Goal: Task Accomplishment & Management: Manage account settings

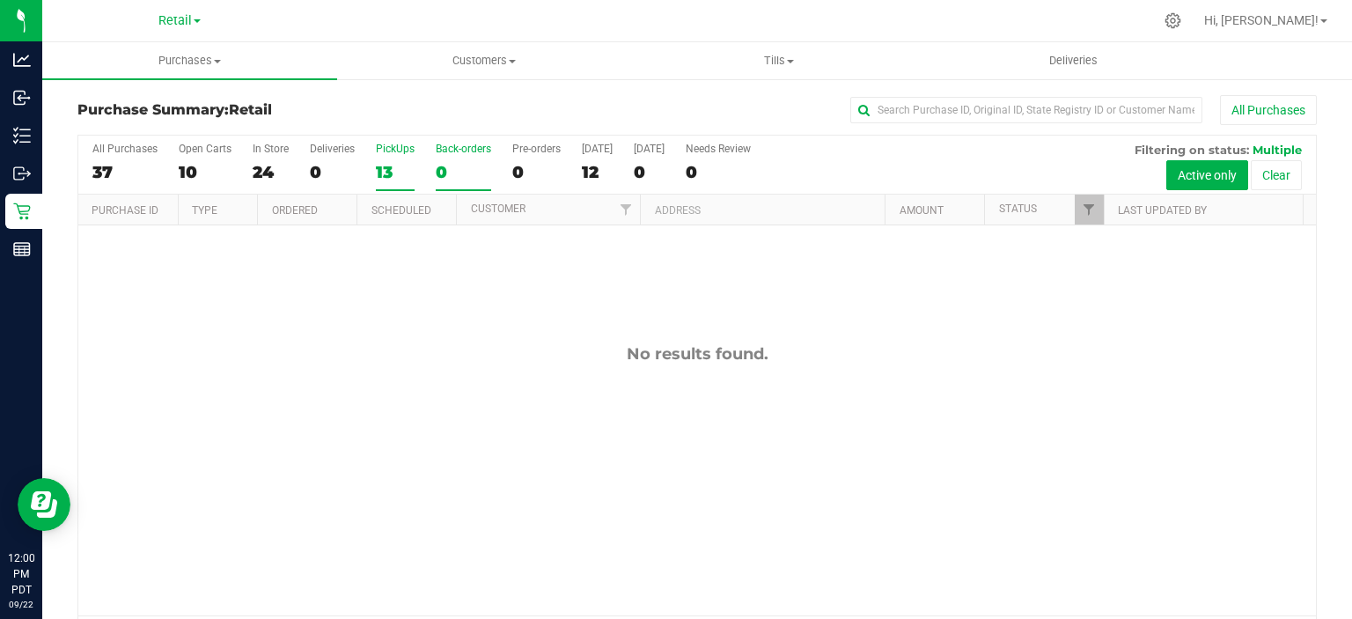
click at [383, 175] on div "13" at bounding box center [395, 172] width 39 height 20
click at [0, 0] on input "PickUps 13" at bounding box center [0, 0] width 0 height 0
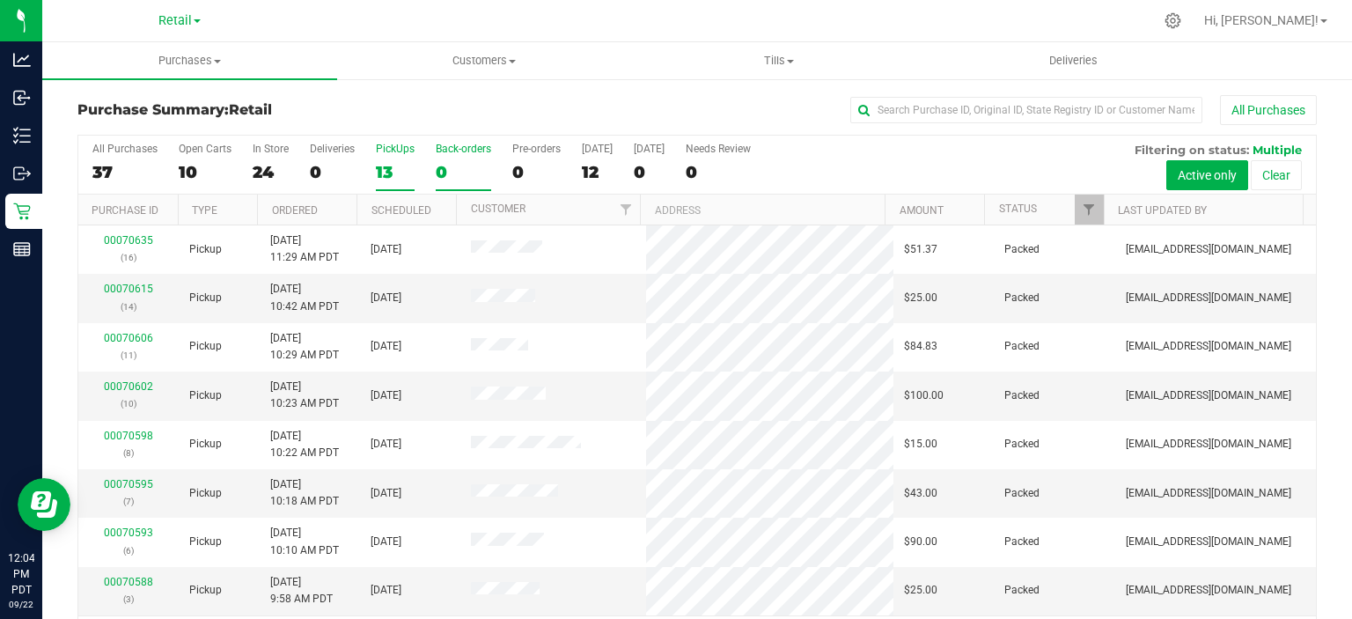
click at [444, 180] on div "0" at bounding box center [463, 172] width 55 height 20
click at [0, 0] on input "Back-orders 0" at bounding box center [0, 0] width 0 height 0
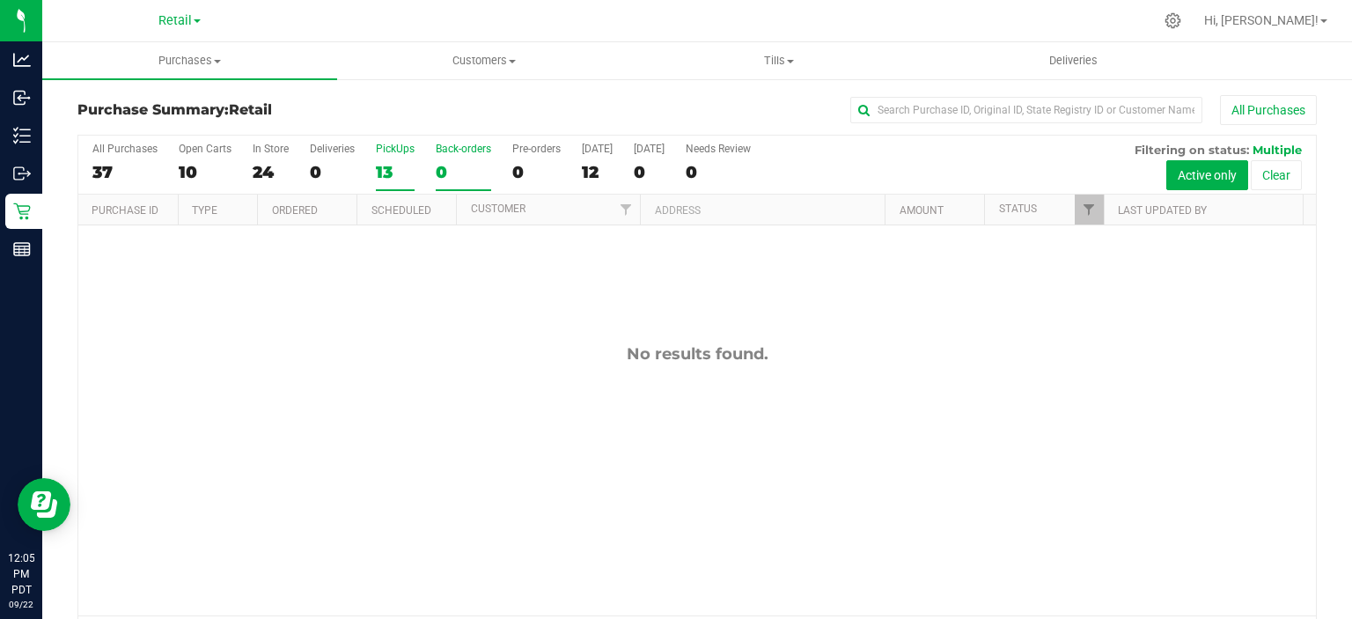
click at [387, 176] on div "13" at bounding box center [395, 172] width 39 height 20
click at [0, 0] on input "PickUps 13" at bounding box center [0, 0] width 0 height 0
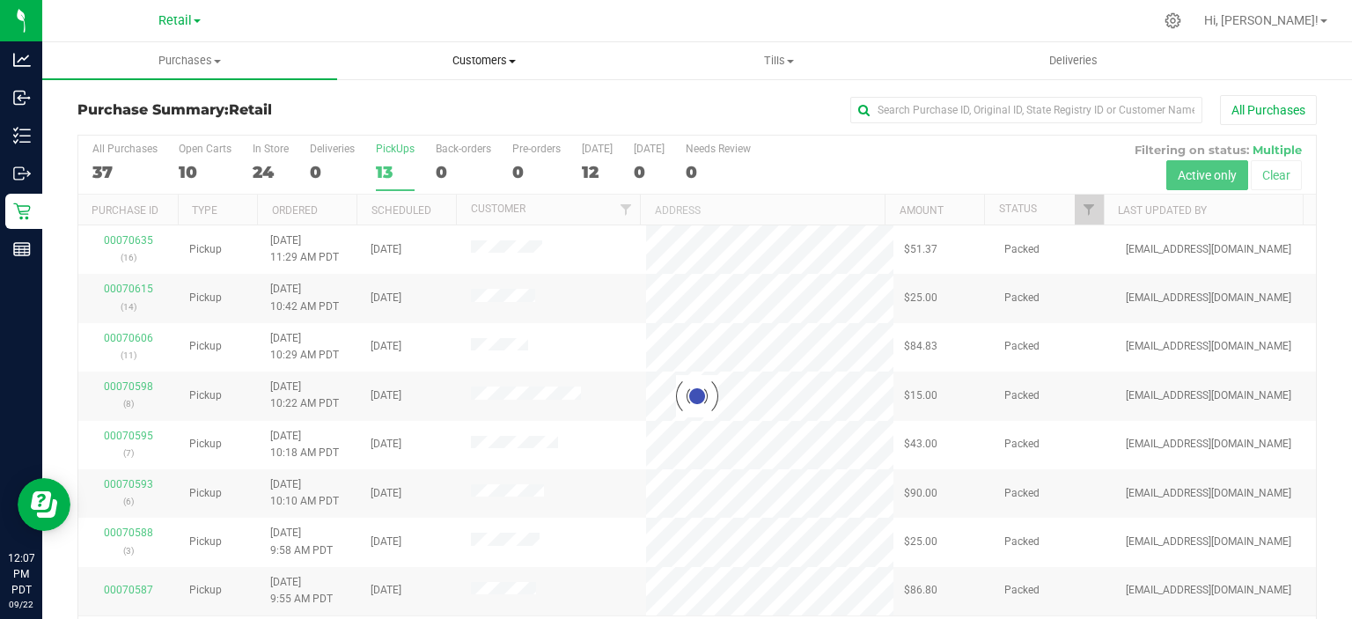
click at [502, 51] on uib-tab-heading "Customers All customers Add a new customer" at bounding box center [484, 60] width 293 height 35
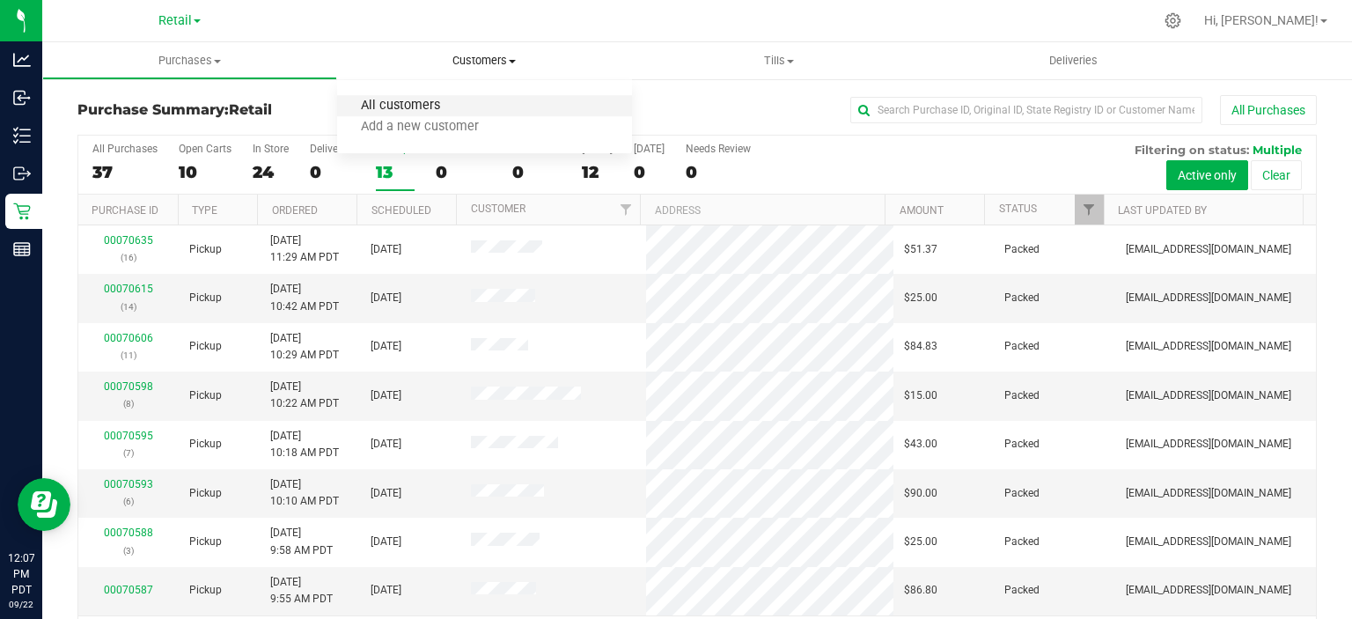
click at [416, 100] on span "All customers" at bounding box center [400, 106] width 127 height 15
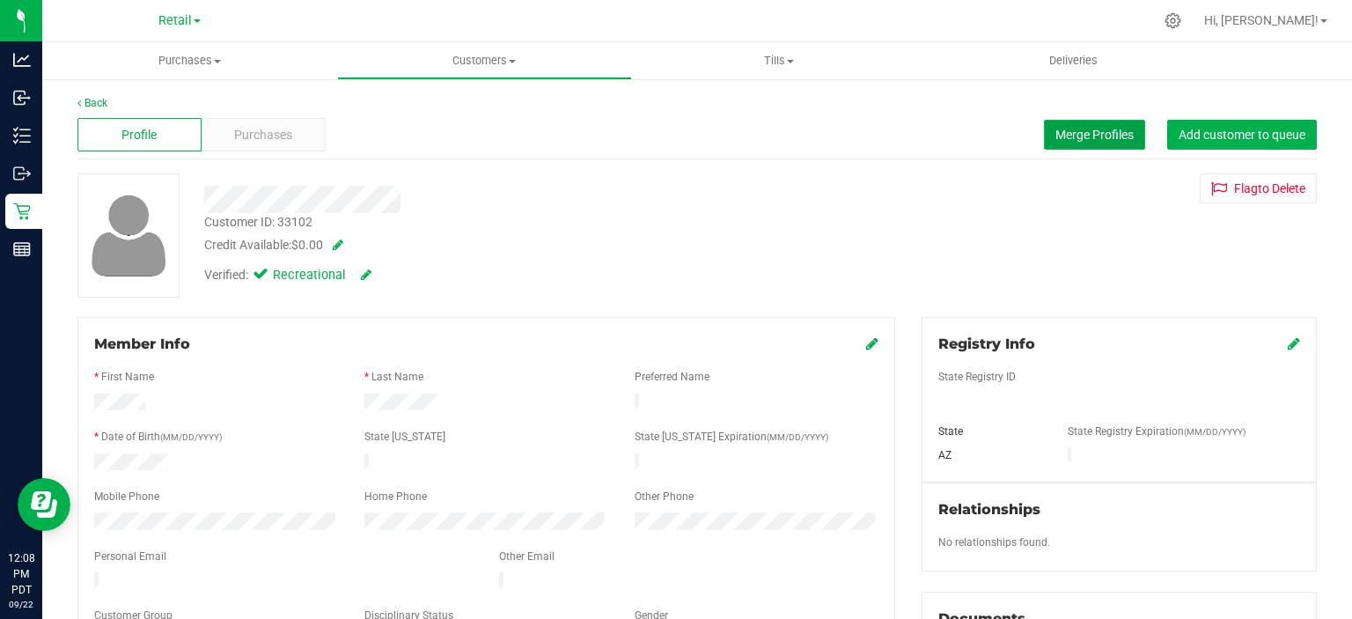
click at [1072, 133] on span "Merge Profiles" at bounding box center [1094, 135] width 78 height 14
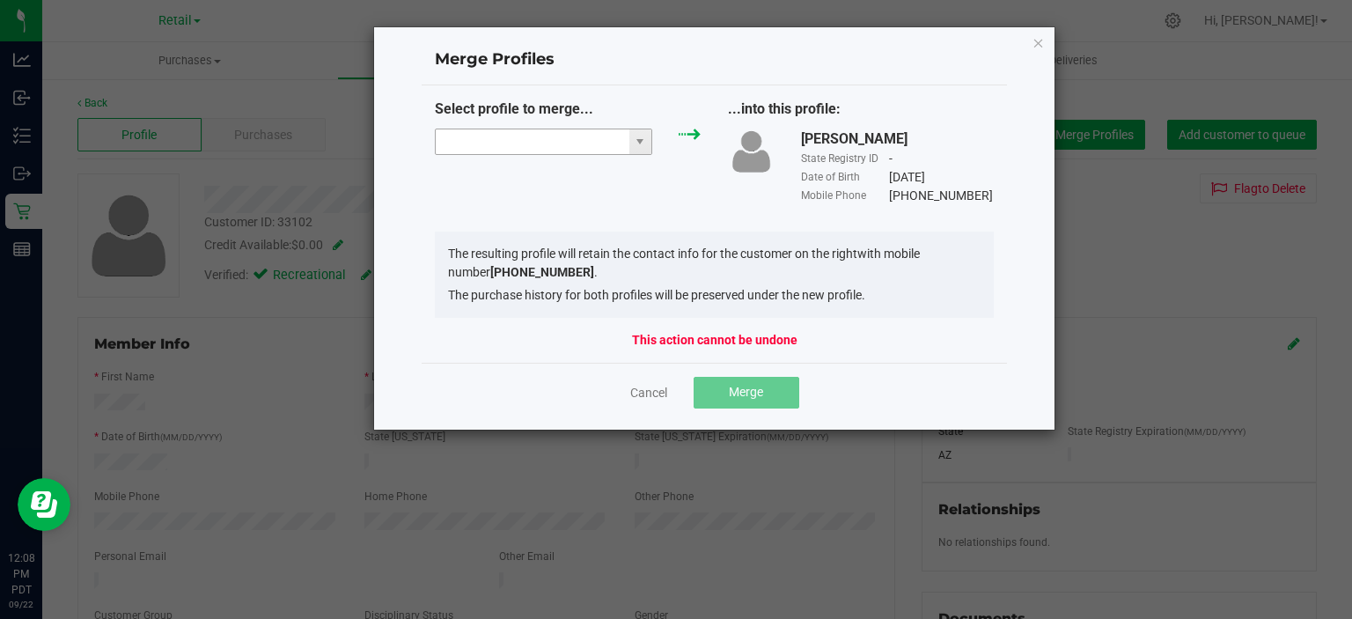
click at [524, 141] on input "NO DATA FOUND" at bounding box center [533, 141] width 194 height 25
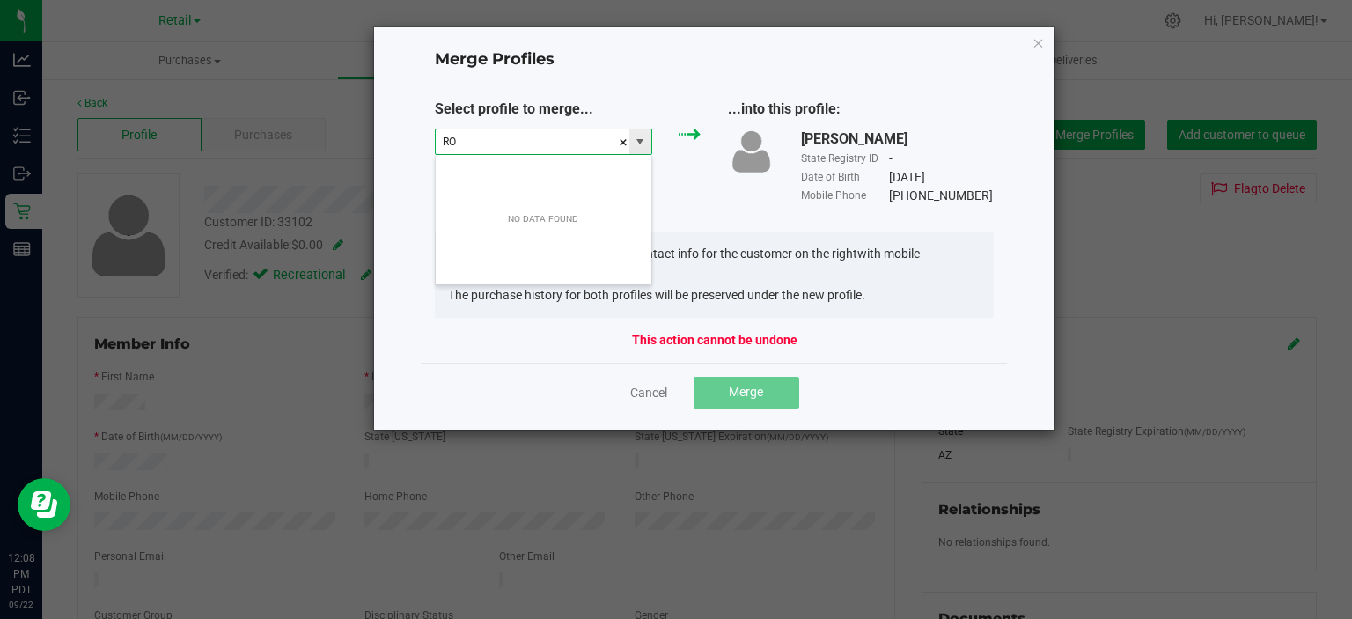
scroll to position [26, 218]
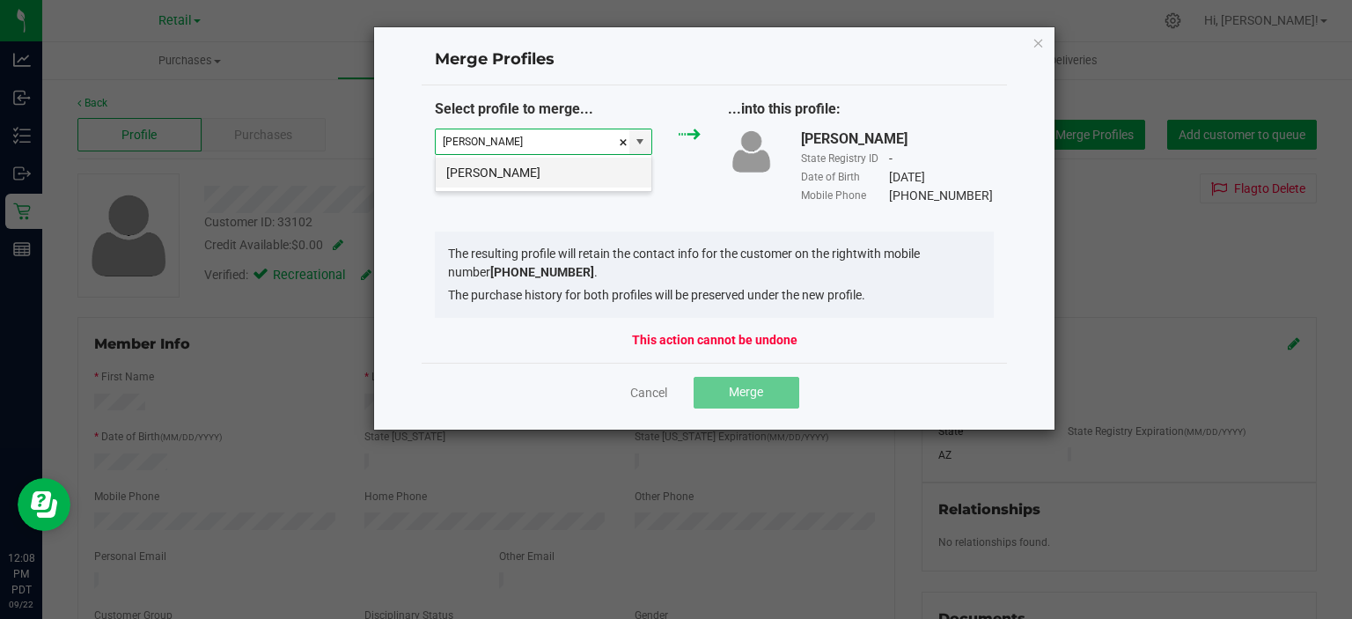
click at [564, 166] on li "[PERSON_NAME]" at bounding box center [544, 173] width 216 height 30
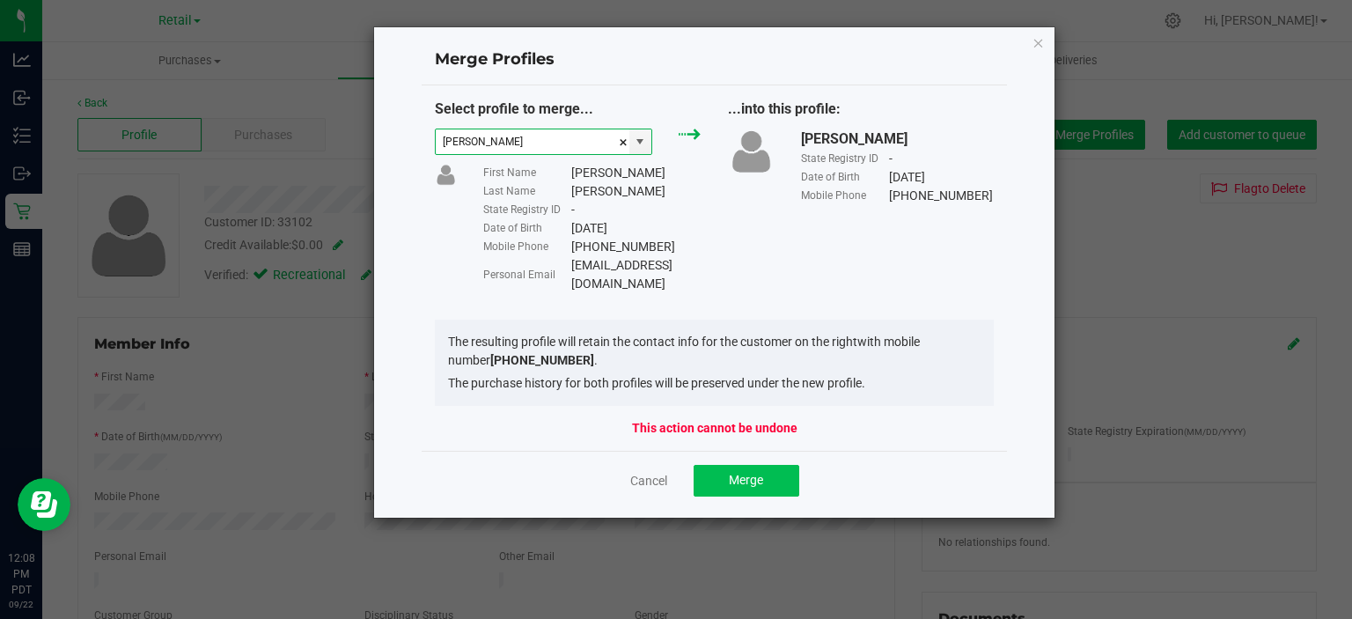
type input "[PERSON_NAME]"
click at [771, 465] on button "Merge" at bounding box center [746, 481] width 106 height 32
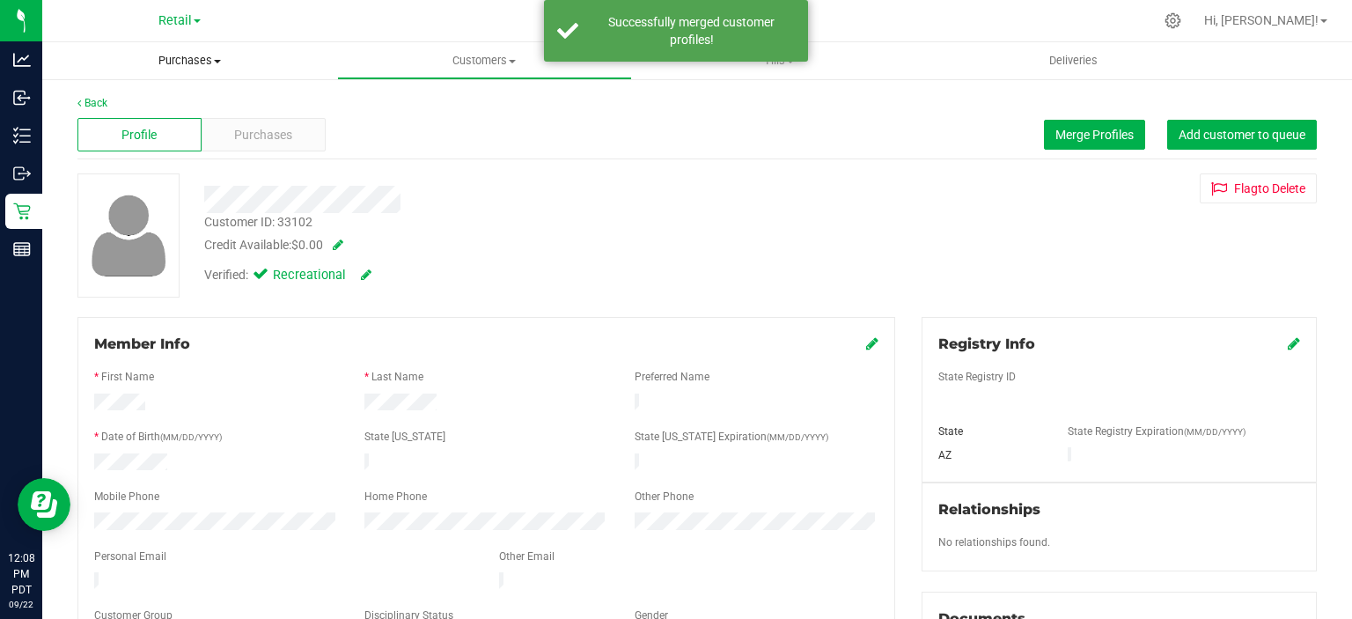
click at [205, 63] on span "Purchases" at bounding box center [189, 61] width 295 height 16
click at [167, 104] on span "Summary of purchases" at bounding box center [132, 106] width 180 height 15
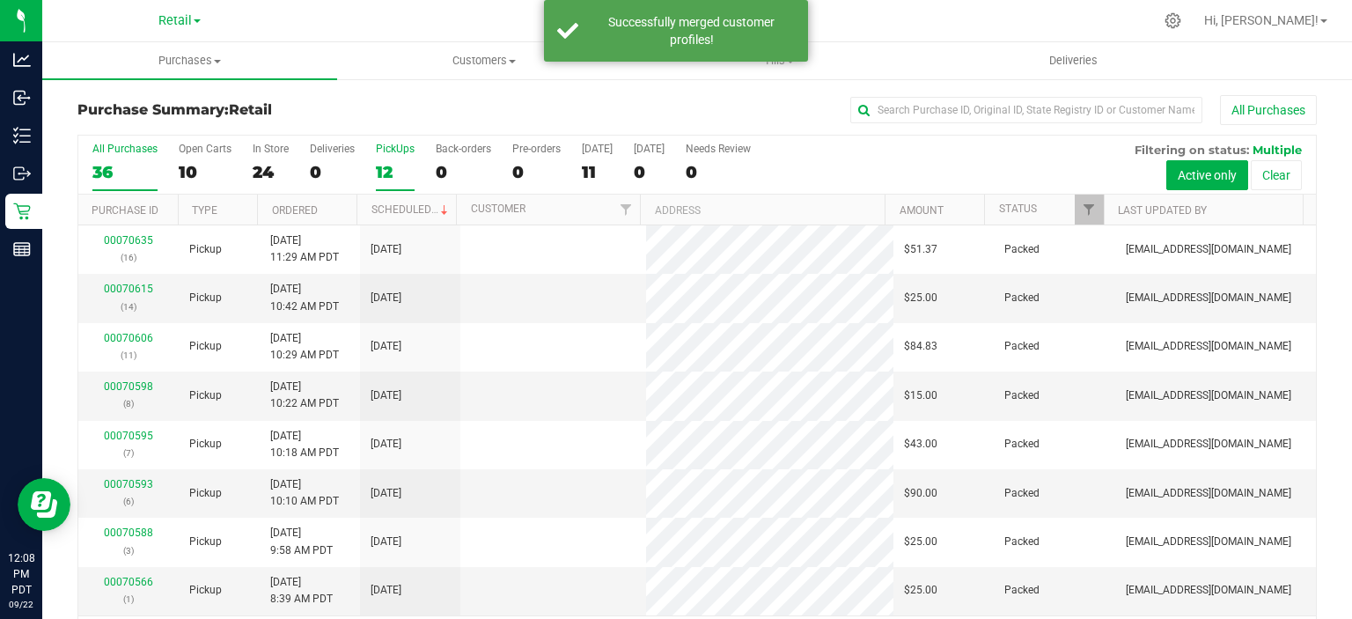
click at [384, 162] on div "12" at bounding box center [395, 172] width 39 height 20
click at [0, 0] on input "PickUps 12" at bounding box center [0, 0] width 0 height 0
click at [413, 210] on link "Scheduled" at bounding box center [411, 209] width 80 height 12
